Goal: Find specific fact: Find specific fact

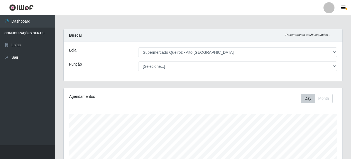
select select "496"
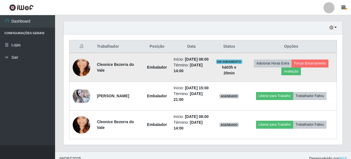
scroll to position [212, 0]
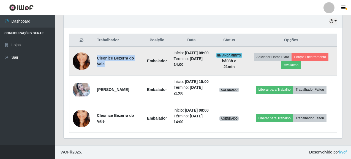
drag, startPoint x: 96, startPoint y: 47, endPoint x: 142, endPoint y: 45, distance: 45.2
click at [142, 47] on td "Cleonice Bezerra do Vale" at bounding box center [119, 61] width 50 height 29
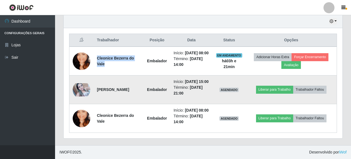
drag, startPoint x: 95, startPoint y: 76, endPoint x: 122, endPoint y: 86, distance: 29.3
click at [122, 86] on td "[PERSON_NAME]" at bounding box center [119, 89] width 50 height 29
copy strong "[PERSON_NAME]"
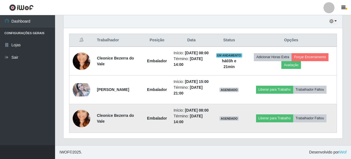
click at [138, 125] on td "Cleonice Bezerra do Vale" at bounding box center [119, 118] width 50 height 29
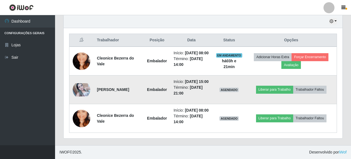
drag, startPoint x: 98, startPoint y: 77, endPoint x: 117, endPoint y: 86, distance: 21.7
click at [117, 86] on td "[PERSON_NAME]" at bounding box center [119, 89] width 50 height 29
copy strong "[PERSON_NAME]"
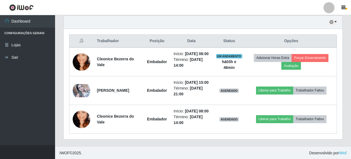
scroll to position [157, 0]
